Goal: Information Seeking & Learning: Learn about a topic

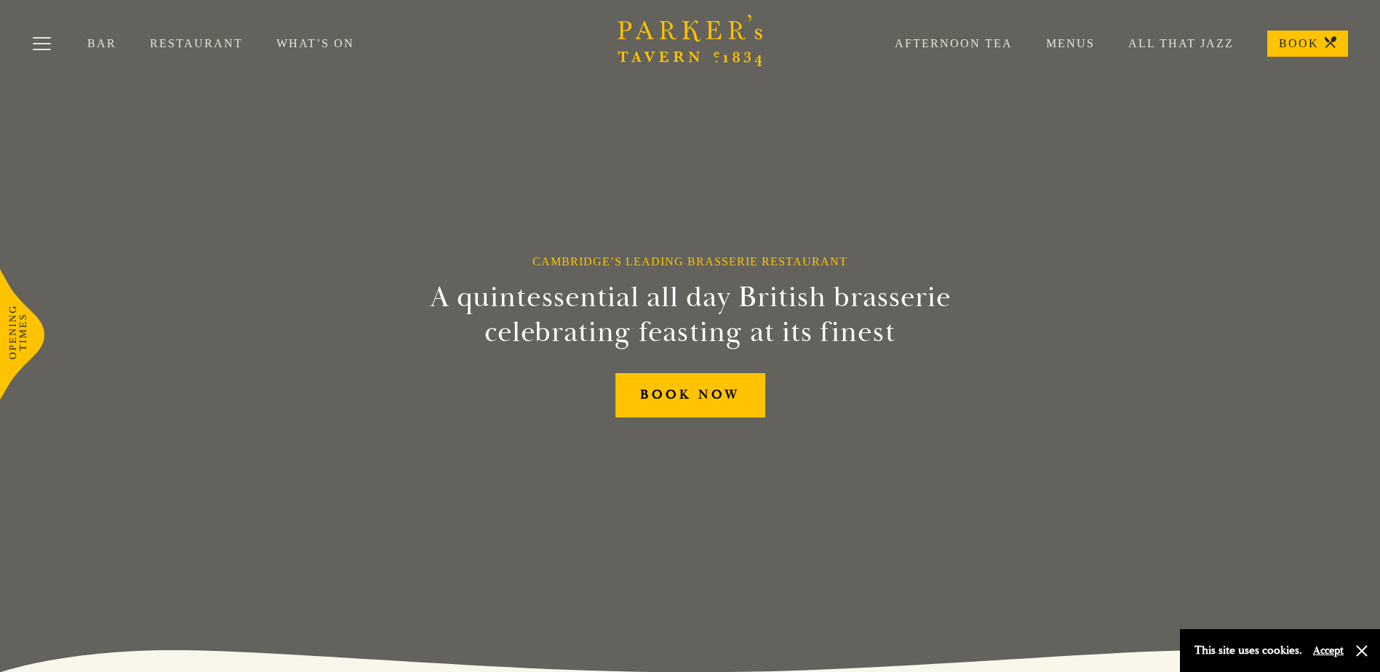
click at [177, 41] on div "Bar Restaurant What’s On Afternoon Tea Menus All That Jazz BOOK" at bounding box center [690, 43] width 1380 height 87
click at [1092, 41] on link "Menus" at bounding box center [1053, 43] width 82 height 15
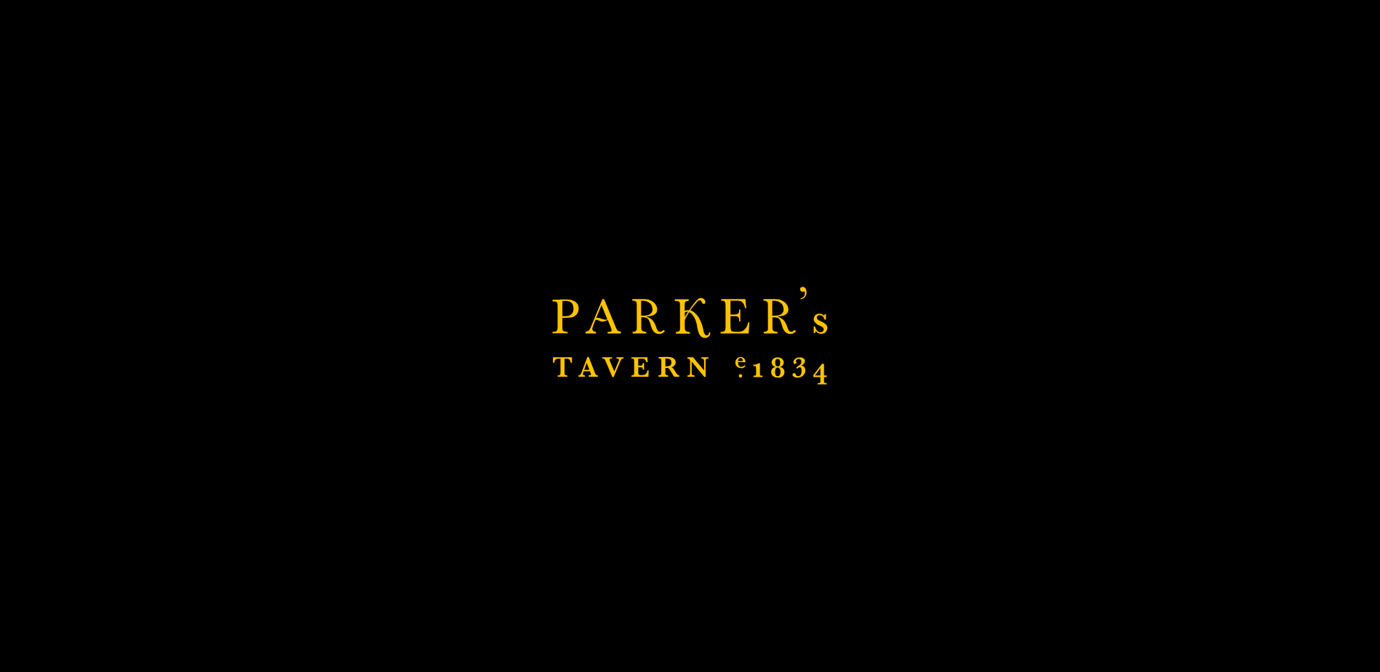
scroll to position [291, 0]
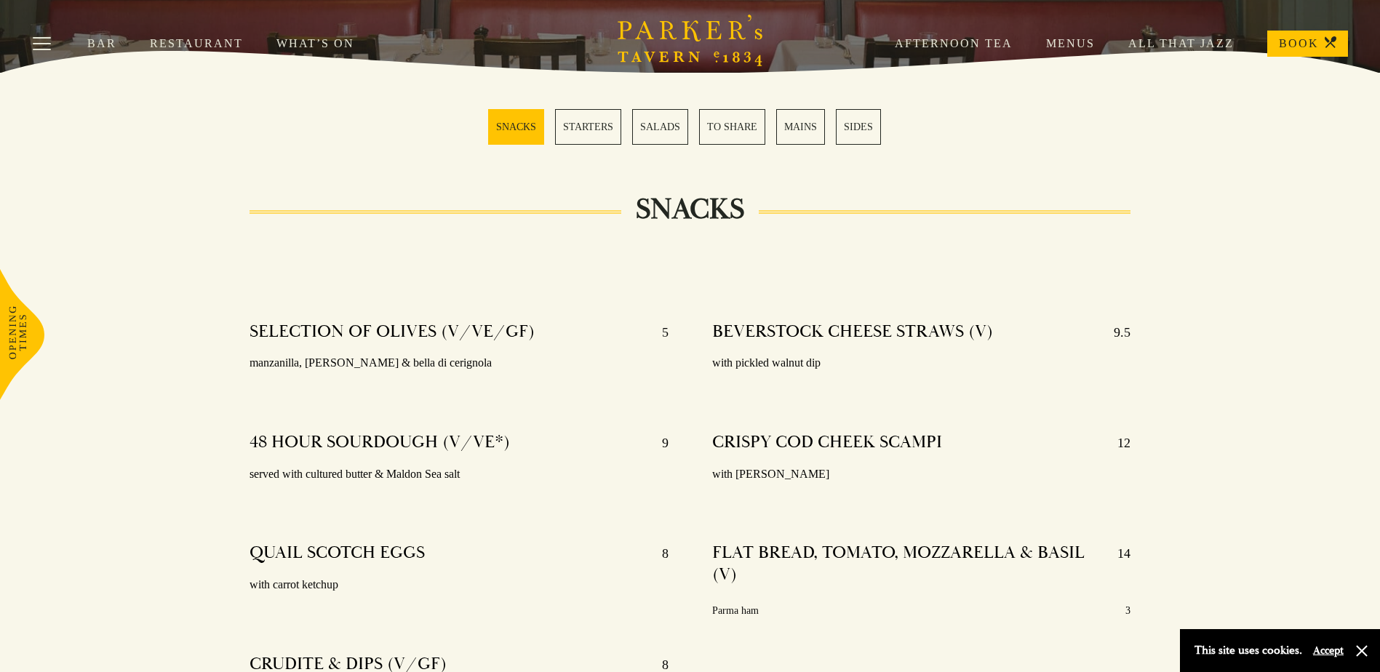
click at [794, 127] on link "MAINS" at bounding box center [800, 127] width 49 height 36
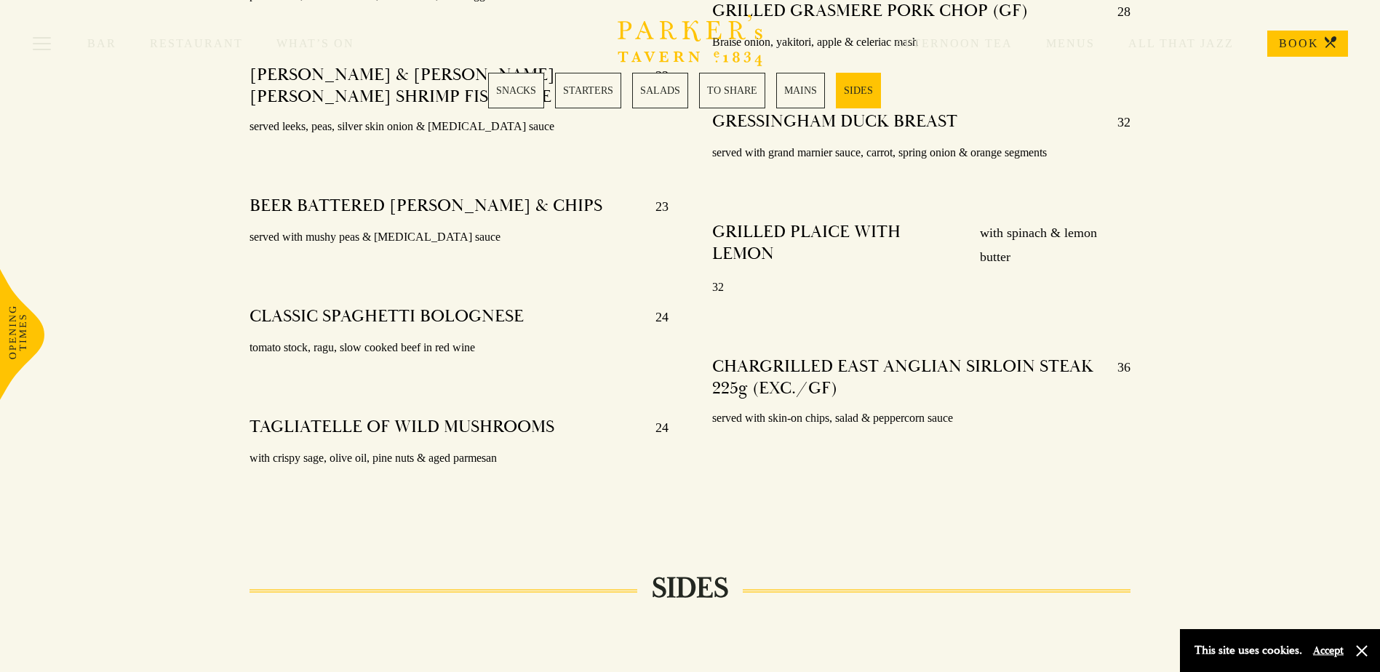
scroll to position [2716, 0]
